Goal: Task Accomplishment & Management: Manage account settings

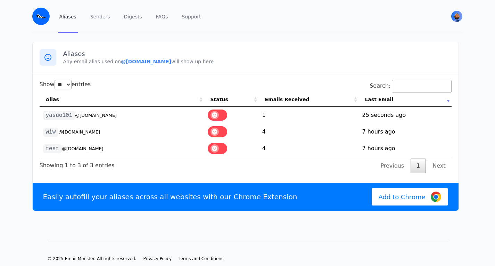
select select "**"
drag, startPoint x: 115, startPoint y: 61, endPoint x: 165, endPoint y: 63, distance: 50.1
click at [165, 63] on b "@[DOMAIN_NAME]" at bounding box center [146, 62] width 50 height 6
copy b "@[DOMAIN_NAME]"
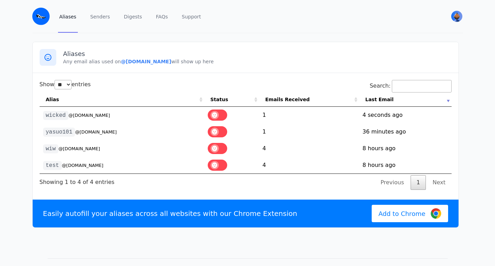
select select "**"
drag, startPoint x: 116, startPoint y: 62, endPoint x: 165, endPoint y: 63, distance: 49.0
click at [165, 63] on b "@[DOMAIN_NAME]" at bounding box center [146, 62] width 50 height 6
copy b "@[DOMAIN_NAME]"
select select "**"
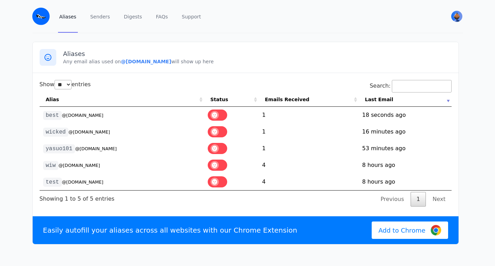
select select "**"
click at [95, 111] on td "best @wicked.eml.monster" at bounding box center [122, 115] width 165 height 17
drag, startPoint x: 116, startPoint y: 62, endPoint x: 165, endPoint y: 62, distance: 49.0
click at [165, 62] on b "@[DOMAIN_NAME]" at bounding box center [146, 62] width 50 height 6
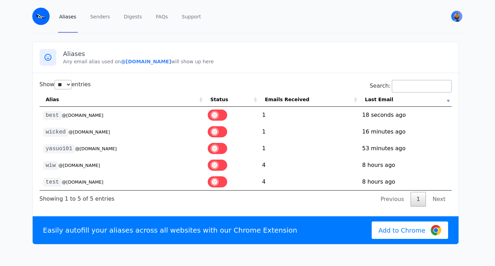
copy b "@[DOMAIN_NAME]"
click at [152, 44] on div "Aliases Any email alias used on @wicked.eml.monster will show up here" at bounding box center [246, 57] width 426 height 31
drag, startPoint x: 115, startPoint y: 62, endPoint x: 166, endPoint y: 62, distance: 50.8
click at [166, 62] on p "Any email alias used on @[DOMAIN_NAME] will show up here" at bounding box center [257, 61] width 389 height 7
copy b "@[DOMAIN_NAME]"
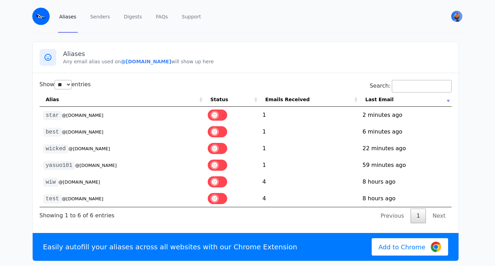
select select "**"
drag, startPoint x: 116, startPoint y: 61, endPoint x: 166, endPoint y: 61, distance: 50.1
click at [166, 61] on p "Any email alias used on @[DOMAIN_NAME] will show up here" at bounding box center [257, 61] width 389 height 7
copy b "@[DOMAIN_NAME]"
click at [131, 55] on h3 "Aliases" at bounding box center [257, 54] width 389 height 8
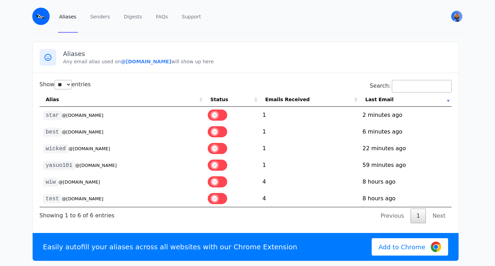
click at [121, 63] on b "@[DOMAIN_NAME]" at bounding box center [146, 62] width 50 height 6
drag, startPoint x: 114, startPoint y: 61, endPoint x: 166, endPoint y: 61, distance: 51.1
click at [166, 61] on p "Any email alias used on @[DOMAIN_NAME] will show up here" at bounding box center [257, 61] width 389 height 7
copy b "@[DOMAIN_NAME]"
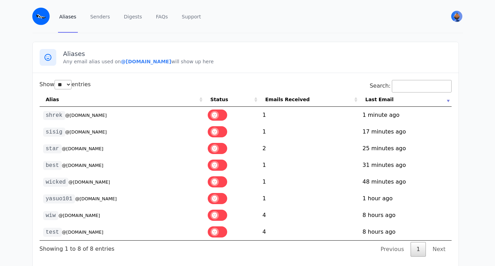
select select "**"
drag, startPoint x: 64, startPoint y: 116, endPoint x: 118, endPoint y: 115, distance: 53.9
click at [108, 115] on td "shrek @wicked.eml.monster" at bounding box center [122, 115] width 165 height 17
copy small "@[DOMAIN_NAME]"
click at [117, 95] on th "Alias" at bounding box center [122, 99] width 165 height 14
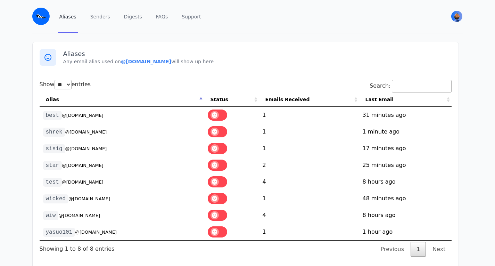
drag, startPoint x: 116, startPoint y: 62, endPoint x: 165, endPoint y: 62, distance: 48.7
click at [165, 62] on b "@[DOMAIN_NAME]" at bounding box center [146, 62] width 50 height 6
copy b "@[DOMAIN_NAME]"
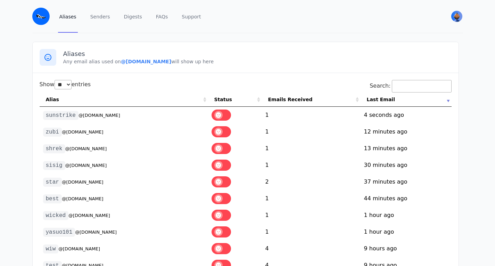
select select "**"
drag, startPoint x: 117, startPoint y: 63, endPoint x: 166, endPoint y: 62, distance: 49.4
click at [166, 62] on p "Any email alias used on @[DOMAIN_NAME] will show up here" at bounding box center [257, 61] width 389 height 7
copy p "@[DOMAIN_NAME]"
